Goal: Transaction & Acquisition: Obtain resource

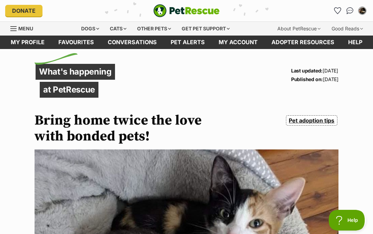
click at [338, 8] on icon "Favourites" at bounding box center [337, 11] width 7 height 6
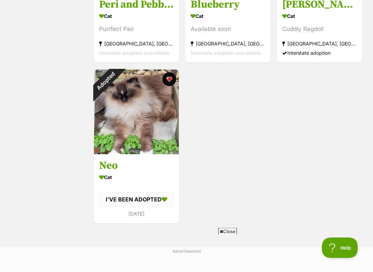
scroll to position [230, 0]
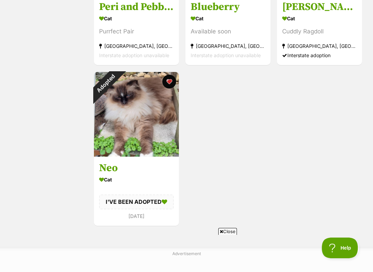
click at [117, 84] on div "Adopted" at bounding box center [105, 83] width 23 height 23
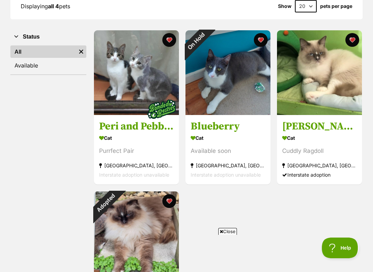
scroll to position [110, 0]
click at [340, 76] on img at bounding box center [319, 73] width 85 height 85
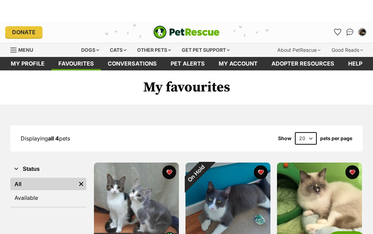
scroll to position [0, 0]
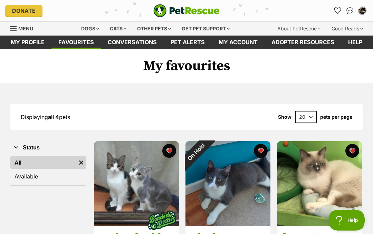
click at [30, 174] on link "Available" at bounding box center [48, 176] width 76 height 12
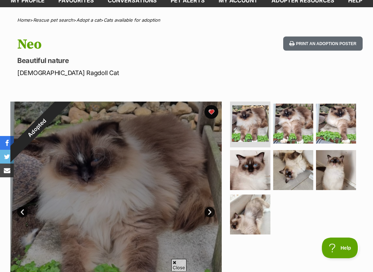
scroll to position [42, 0]
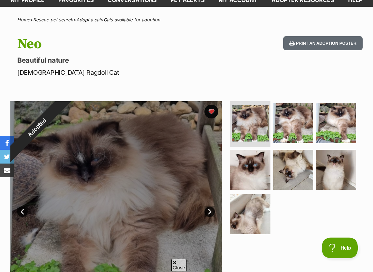
click at [63, 110] on div "Adopted" at bounding box center [36, 127] width 53 height 53
click at [63, 115] on div "Adopted" at bounding box center [36, 127] width 53 height 53
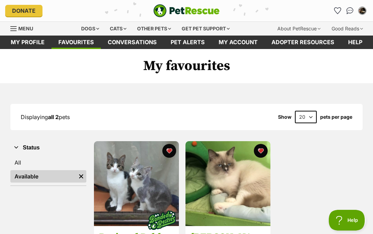
click at [35, 39] on link "My profile" at bounding box center [28, 42] width 48 height 13
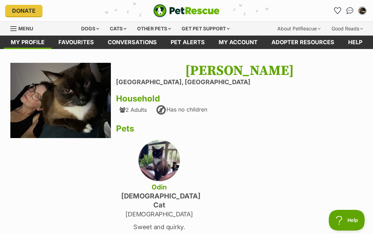
click at [133, 41] on link "Conversations" at bounding box center [132, 42] width 63 height 13
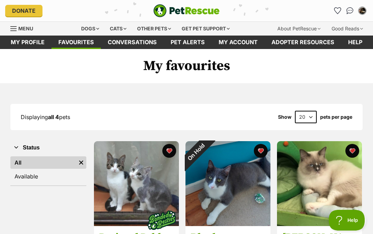
click at [186, 43] on link "Pet alerts" at bounding box center [187, 42] width 48 height 13
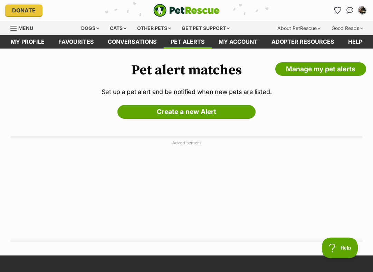
scroll to position [2, 0]
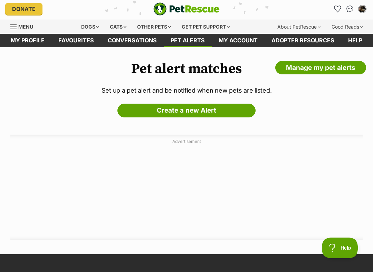
click at [183, 108] on link "Create a new Alert" at bounding box center [186, 111] width 138 height 14
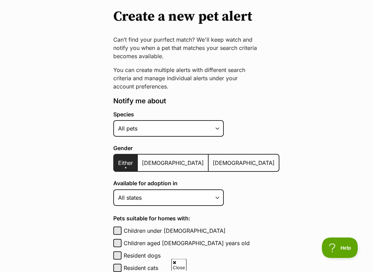
scroll to position [66, 0]
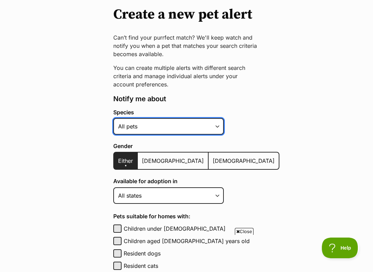
click at [220, 125] on select "Alpaca Bird Cat Chicken Cow Dog Donkey Duck Ferret Fish Goat Goose Guinea Fowl …" at bounding box center [168, 126] width 110 height 17
select select "2"
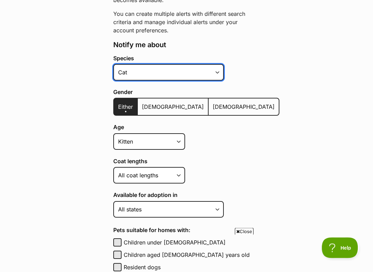
scroll to position [121, 0]
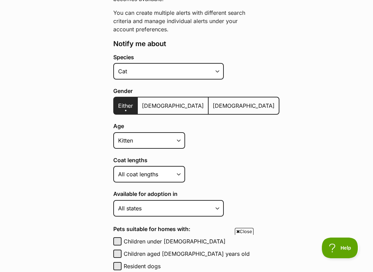
click at [122, 107] on span "Either" at bounding box center [125, 105] width 15 height 7
click at [118, 102] on input "Either" at bounding box center [118, 101] width 0 height 0
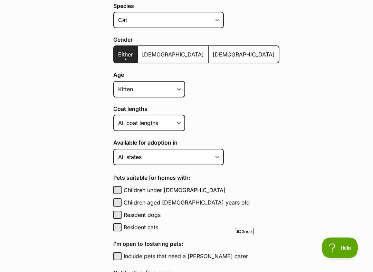
click at [179, 92] on select "Kitten Cat Senior All ages" at bounding box center [149, 89] width 72 height 17
select select
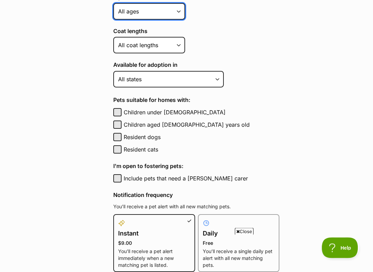
scroll to position [250, 0]
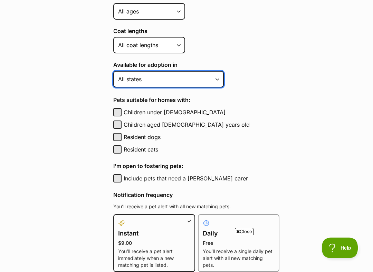
click at [218, 79] on select "Australian Capital Territory New South Wales Northern Territory Queensland Sout…" at bounding box center [168, 79] width 110 height 17
select select "3"
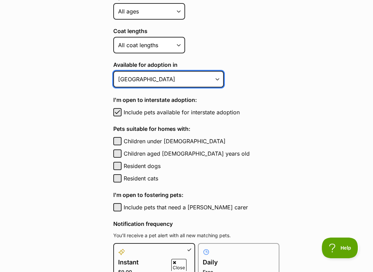
scroll to position [0, 0]
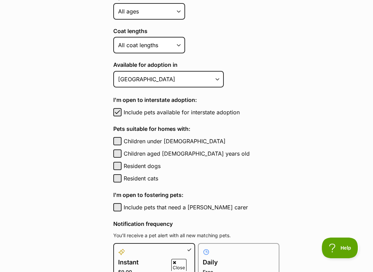
click at [124, 180] on label "Resident cats" at bounding box center [201, 179] width 156 height 8
click at [121, 180] on button "Resident cats" at bounding box center [117, 179] width 8 height 8
checkbox input "true"
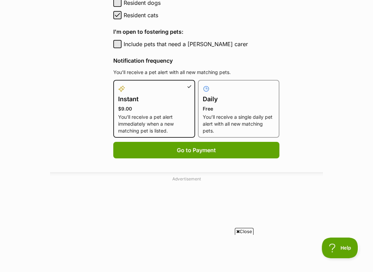
click at [230, 106] on p "Free" at bounding box center [238, 109] width 72 height 7
click at [202, 85] on input "Daily Free You’ll receive a single daily pet alert with all new matching pets." at bounding box center [202, 84] width 0 height 0
radio input "true"
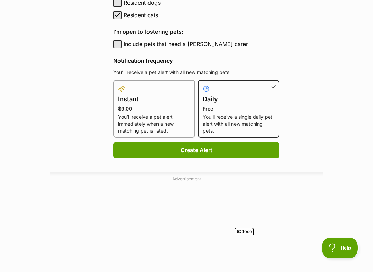
click at [191, 148] on button "Create Alert" at bounding box center [196, 150] width 166 height 17
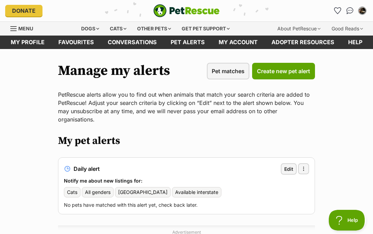
click at [120, 27] on div "Cats" at bounding box center [118, 29] width 26 height 14
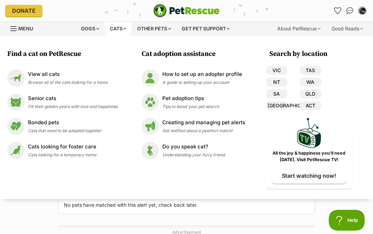
click at [311, 93] on link "QLD" at bounding box center [309, 93] width 21 height 9
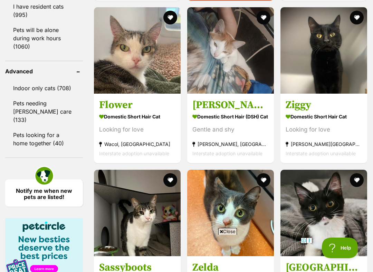
scroll to position [964, 0]
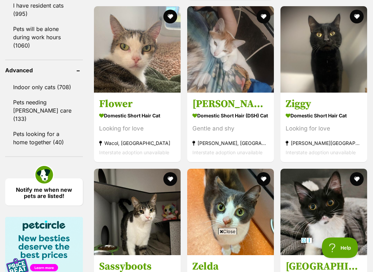
click at [32, 145] on link "Pets looking for a home together (40)" at bounding box center [44, 138] width 78 height 23
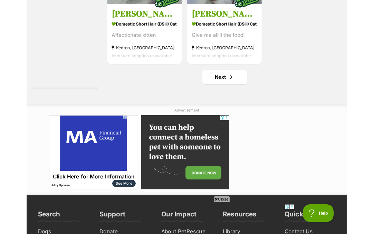
scroll to position [1434, 0]
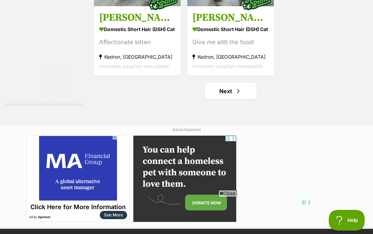
click at [235, 95] on span "Next page" at bounding box center [238, 91] width 7 height 8
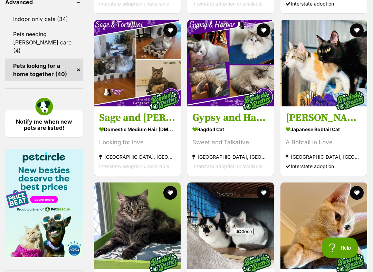
scroll to position [1008, 0]
click at [227, 103] on img at bounding box center [230, 63] width 87 height 87
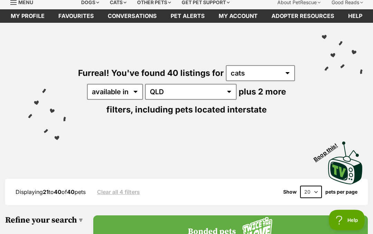
scroll to position [0, 0]
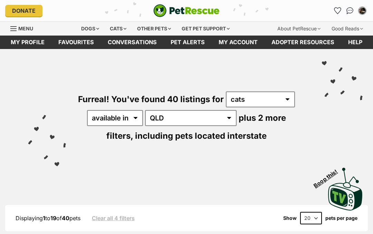
scroll to position [1434, 0]
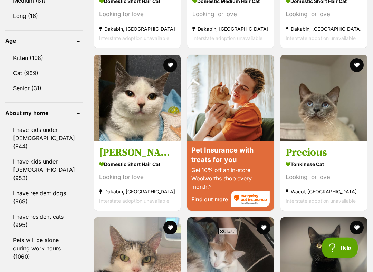
scroll to position [753, 0]
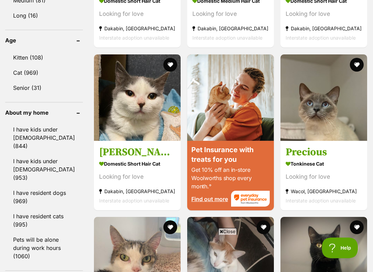
click at [336, 116] on img at bounding box center [323, 97] width 87 height 87
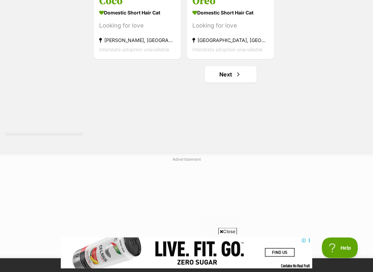
scroll to position [1393, 0]
click at [216, 83] on link "Next" at bounding box center [231, 74] width 52 height 17
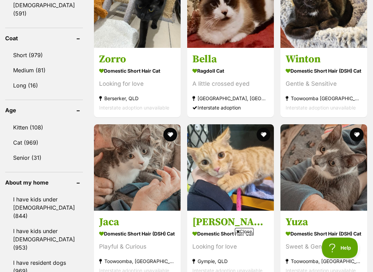
scroll to position [686, 0]
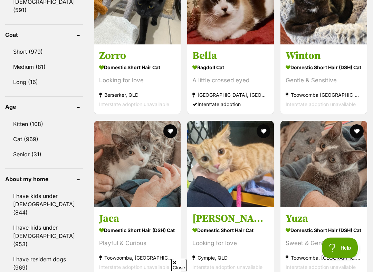
click at [23, 117] on link "Kitten (108)" at bounding box center [44, 124] width 78 height 14
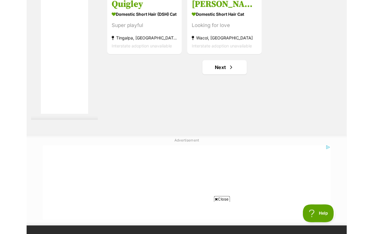
scroll to position [1391, 0]
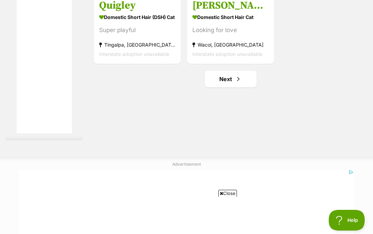
click at [217, 87] on link "Next" at bounding box center [231, 79] width 52 height 17
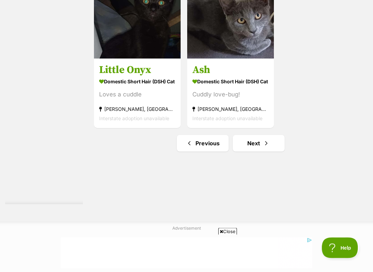
scroll to position [1327, 0]
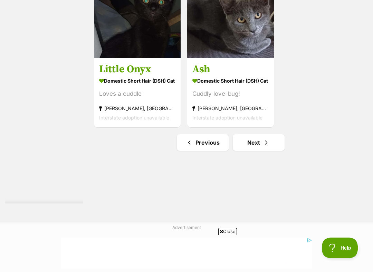
click at [262, 147] on span "Next page" at bounding box center [265, 143] width 7 height 8
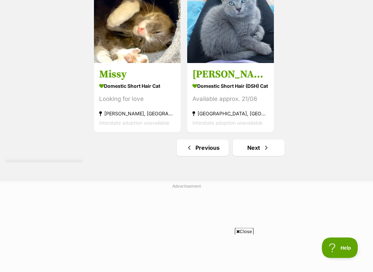
scroll to position [1396, 0]
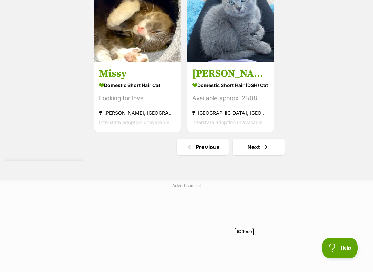
click at [218, 62] on img at bounding box center [230, 19] width 87 height 87
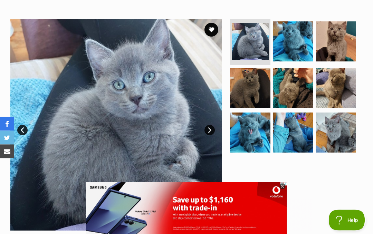
click at [208, 127] on link "Next" at bounding box center [209, 130] width 10 height 10
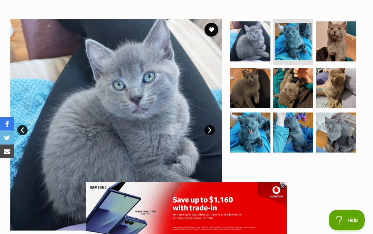
scroll to position [124, 0]
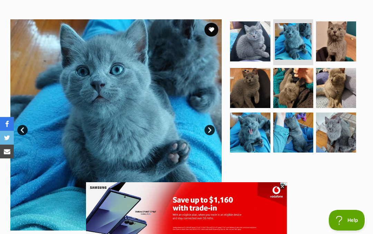
click at [210, 128] on link "Next" at bounding box center [209, 130] width 10 height 10
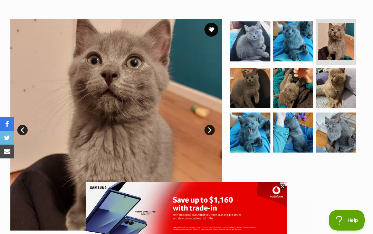
click at [207, 129] on link "Next" at bounding box center [209, 130] width 10 height 10
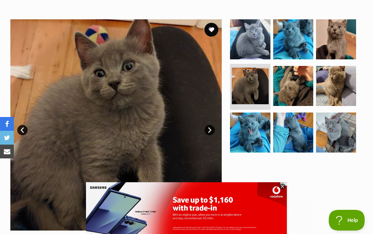
click at [209, 127] on link "Next" at bounding box center [209, 130] width 10 height 10
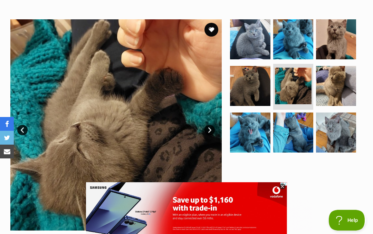
click at [210, 130] on link "Next" at bounding box center [209, 130] width 10 height 10
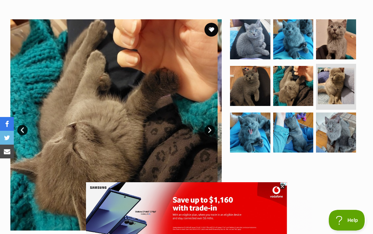
click at [211, 130] on link "Next" at bounding box center [209, 130] width 10 height 10
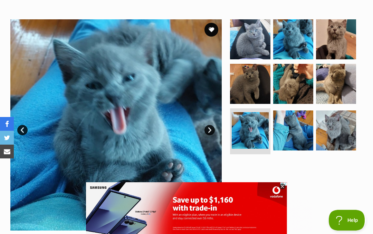
click at [211, 125] on link "Next" at bounding box center [209, 130] width 10 height 10
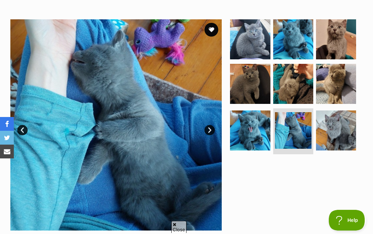
scroll to position [0, 0]
click at [209, 125] on link "Next" at bounding box center [209, 130] width 10 height 10
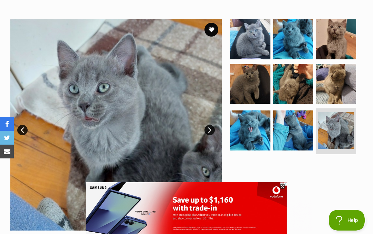
click at [211, 125] on link "Next" at bounding box center [209, 130] width 10 height 10
